Goal: Complete application form

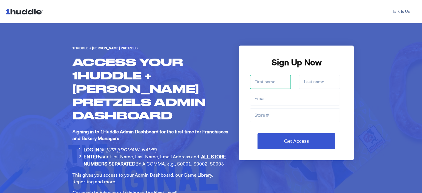
click at [280, 80] on input "First name *" at bounding box center [270, 82] width 41 height 14
type input "[PERSON_NAME]"
type input "Antaal"
click at [295, 97] on input "Email *" at bounding box center [295, 99] width 90 height 14
type input "[EMAIL_ADDRESS][DOMAIN_NAME]"
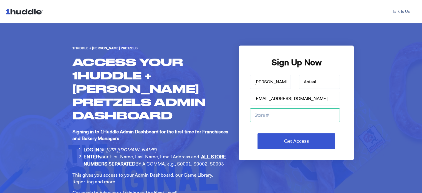
click at [292, 115] on input "Store #" at bounding box center [295, 115] width 90 height 14
click at [292, 114] on input "S" at bounding box center [295, 115] width 90 height 14
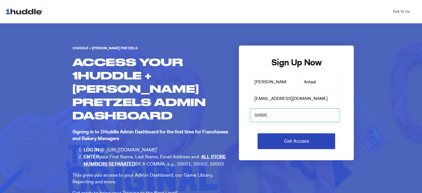
type input "S0895"
click at [294, 140] on input "Get Access" at bounding box center [296, 141] width 78 height 16
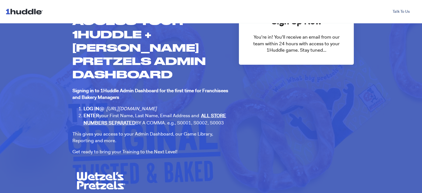
scroll to position [55, 0]
